Goal: Transaction & Acquisition: Purchase product/service

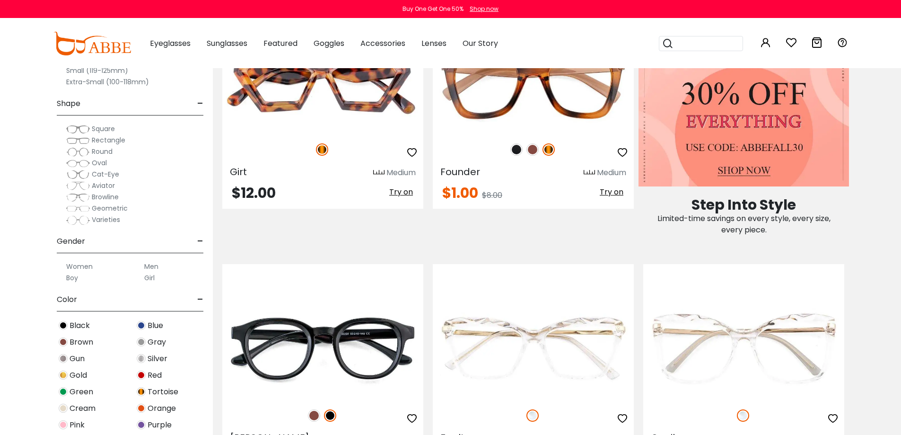
scroll to position [520, 0]
click at [79, 268] on label "Women" at bounding box center [79, 266] width 26 height 11
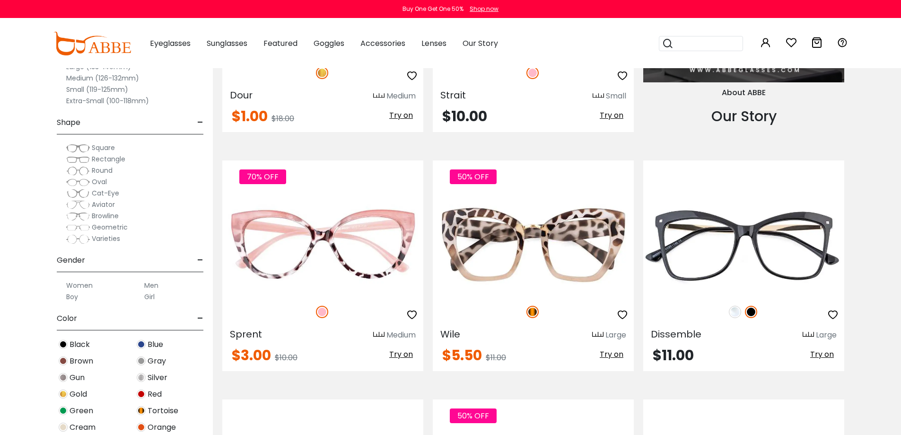
scroll to position [1046, 0]
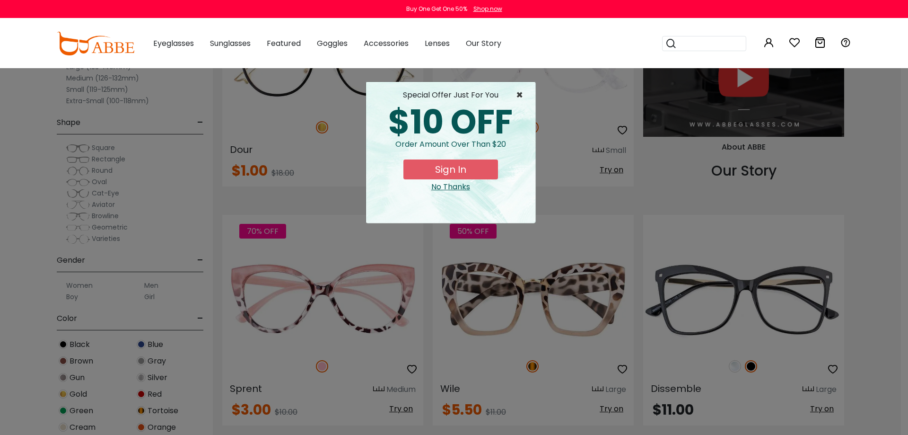
click at [518, 94] on span "×" at bounding box center [522, 94] width 12 height 11
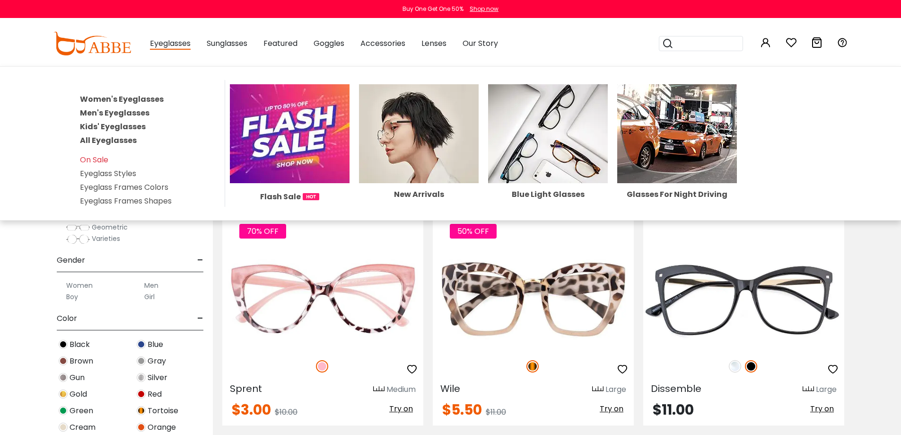
click at [145, 96] on link "Women's Eyeglasses" at bounding box center [122, 99] width 84 height 11
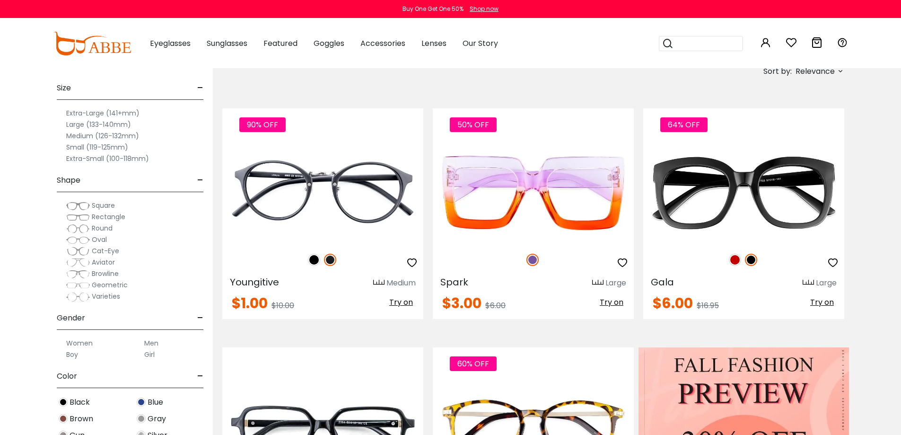
scroll to position [47, 0]
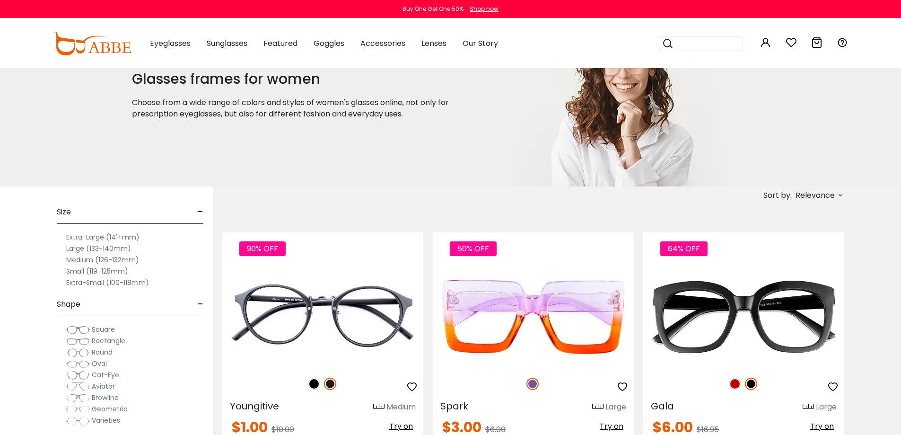
click at [820, 197] on span "Relevance" at bounding box center [814, 195] width 39 height 17
click at [817, 196] on span "Relevance" at bounding box center [814, 195] width 39 height 17
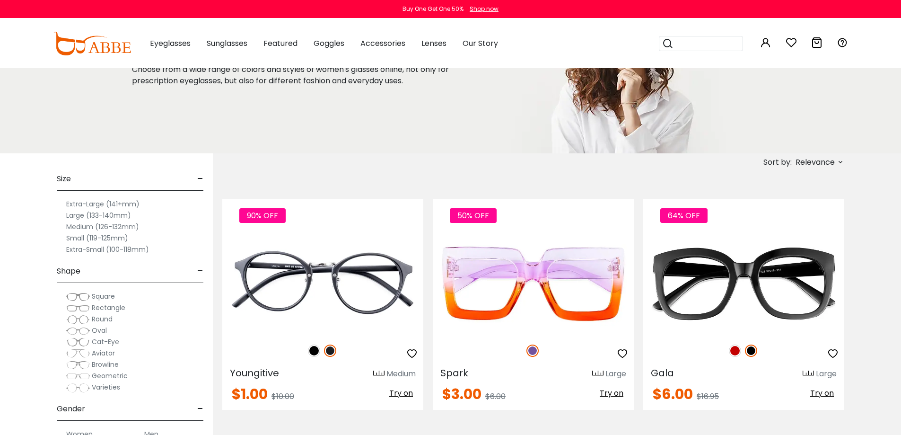
scroll to position [95, 0]
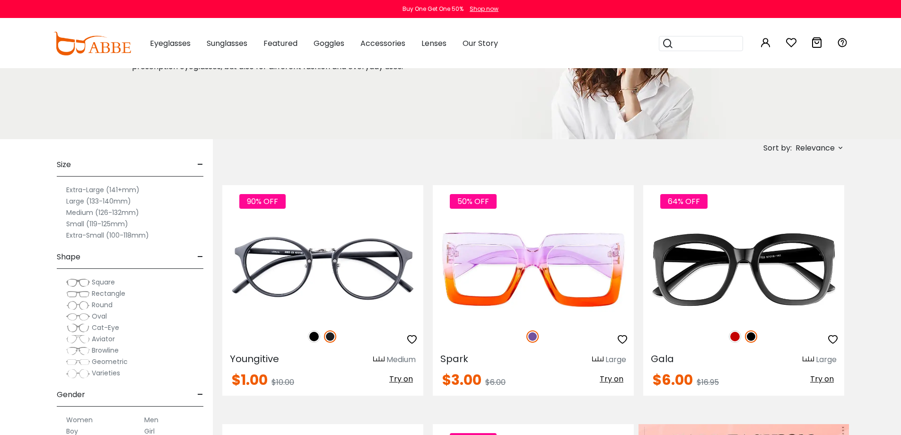
click at [37, 273] on div "Size - Extra-Large (141+mm) Large (133-140mm) Medium (126-132mm) Small (119-125…" at bounding box center [106, 363] width 213 height 449
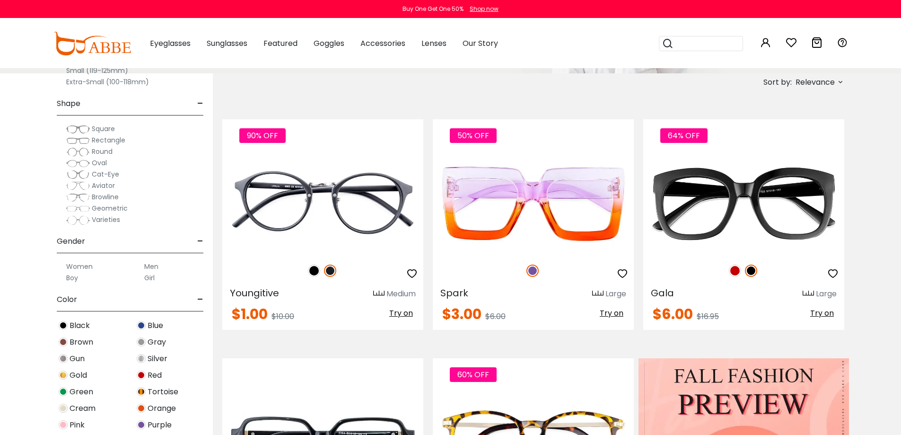
scroll to position [236, 0]
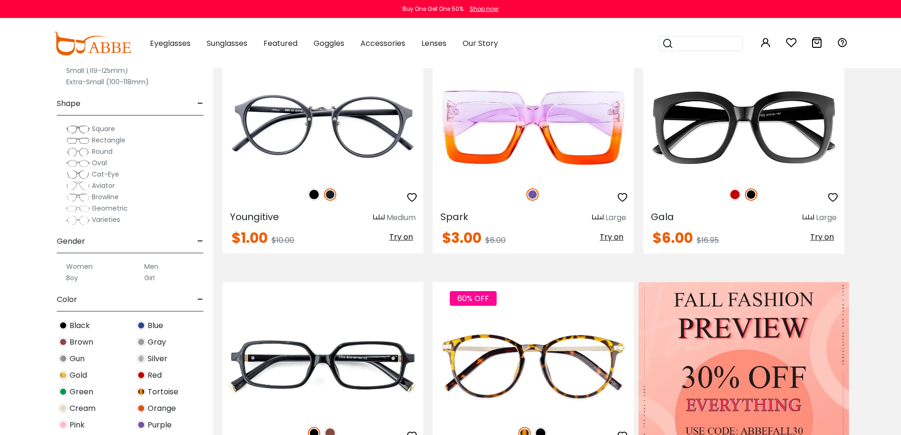
click at [111, 141] on span "Rectangle" at bounding box center [109, 139] width 34 height 9
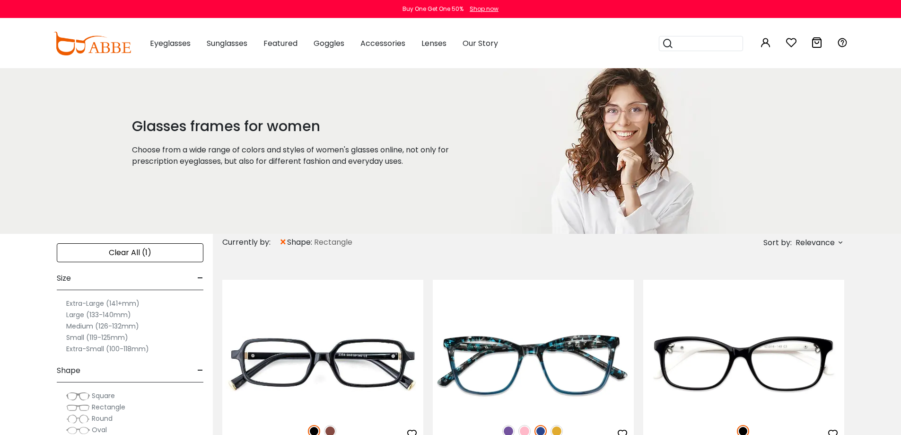
click at [831, 246] on span "Relevance" at bounding box center [814, 242] width 39 height 17
click at [819, 293] on label "Prices High To Low" at bounding box center [805, 292] width 68 height 11
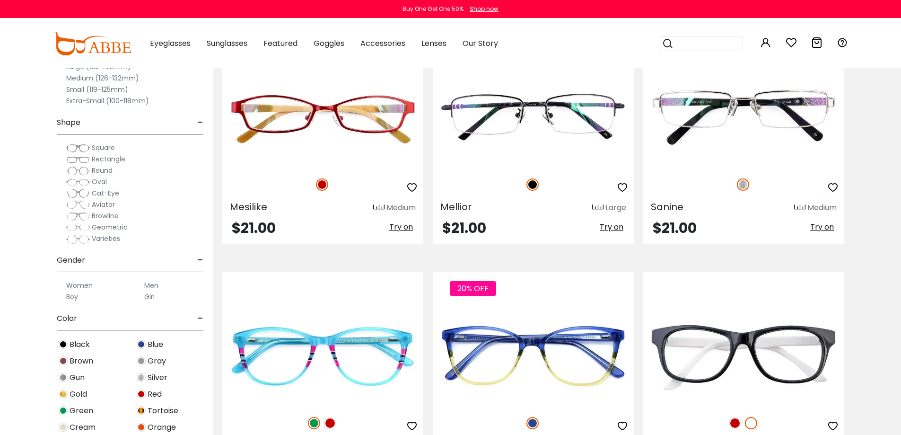
scroll to position [4115, 0]
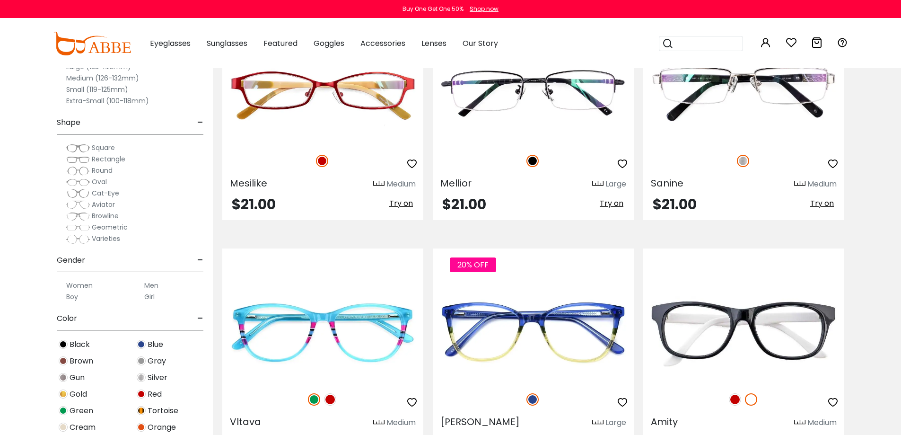
click at [107, 89] on label "Small (119-125mm)" at bounding box center [97, 89] width 62 height 11
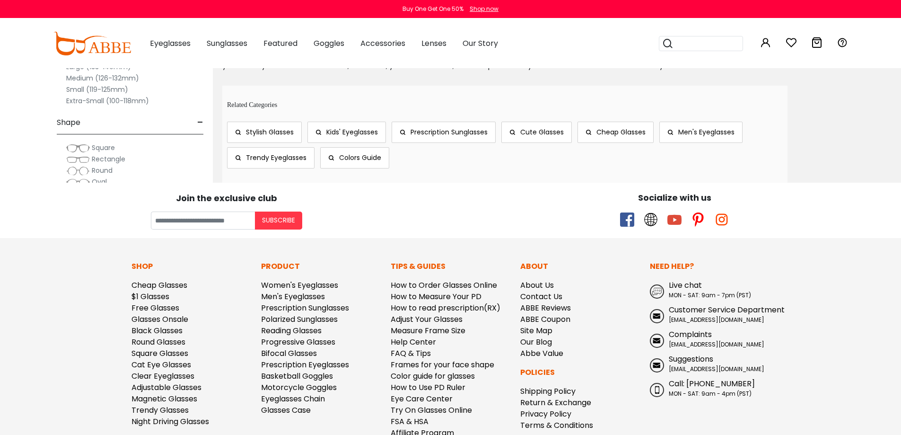
scroll to position [1655, 0]
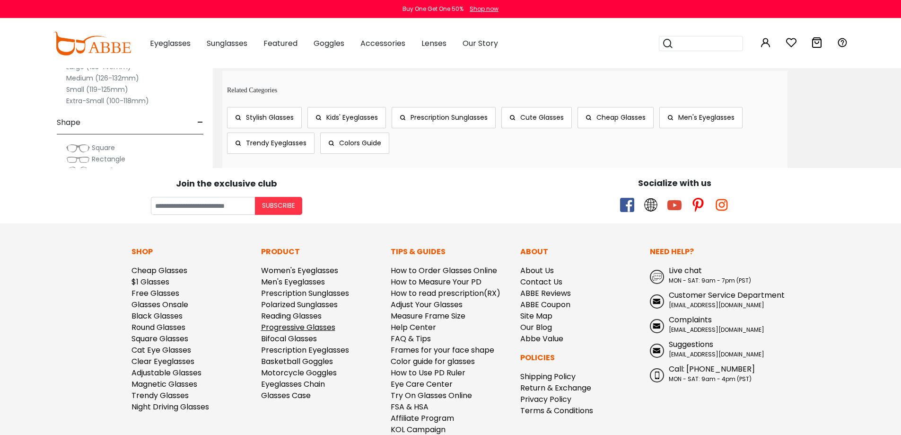
click at [273, 323] on link "Progressive Glasses" at bounding box center [298, 327] width 74 height 11
